Goal: Task Accomplishment & Management: Manage account settings

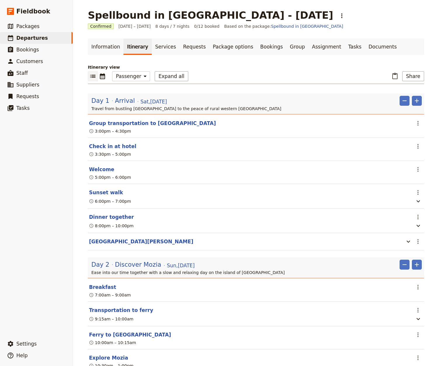
select select "PASSENGER"
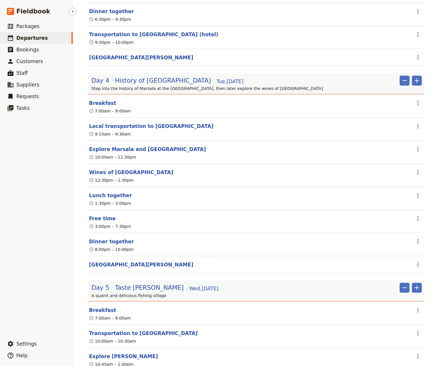
click at [27, 37] on span "Departures" at bounding box center [32, 38] width 32 height 6
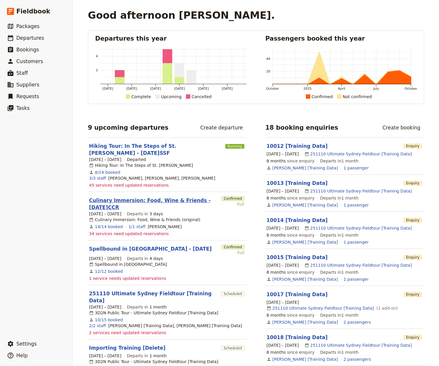
click at [104, 197] on link "Culinary Immersion: Food, Wine & Friends - [DATE]CCR" at bounding box center [154, 204] width 130 height 14
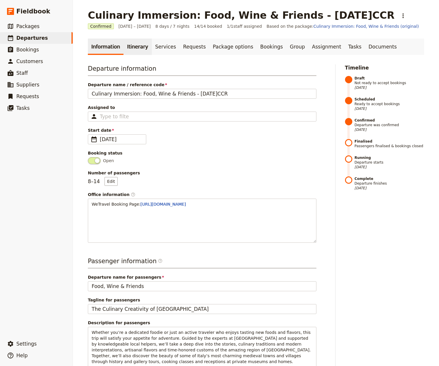
click at [135, 48] on link "Itinerary" at bounding box center [137, 47] width 28 height 16
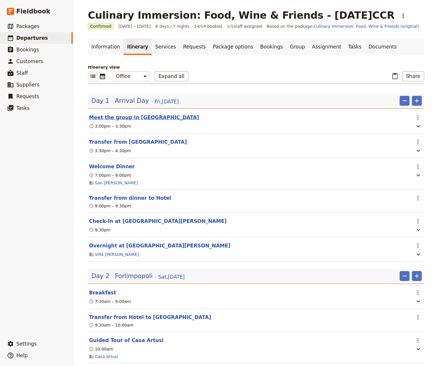
click at [118, 117] on button "Meet the group in Bologna" at bounding box center [144, 117] width 110 height 7
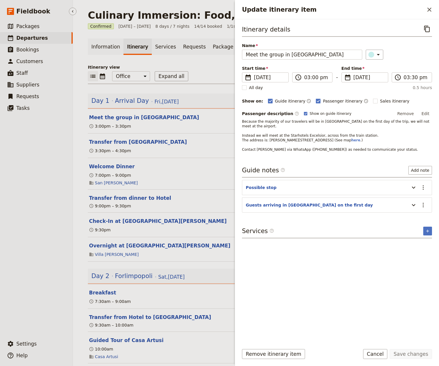
click at [27, 38] on span "Departures" at bounding box center [32, 38] width 32 height 6
